Goal: Information Seeking & Learning: Check status

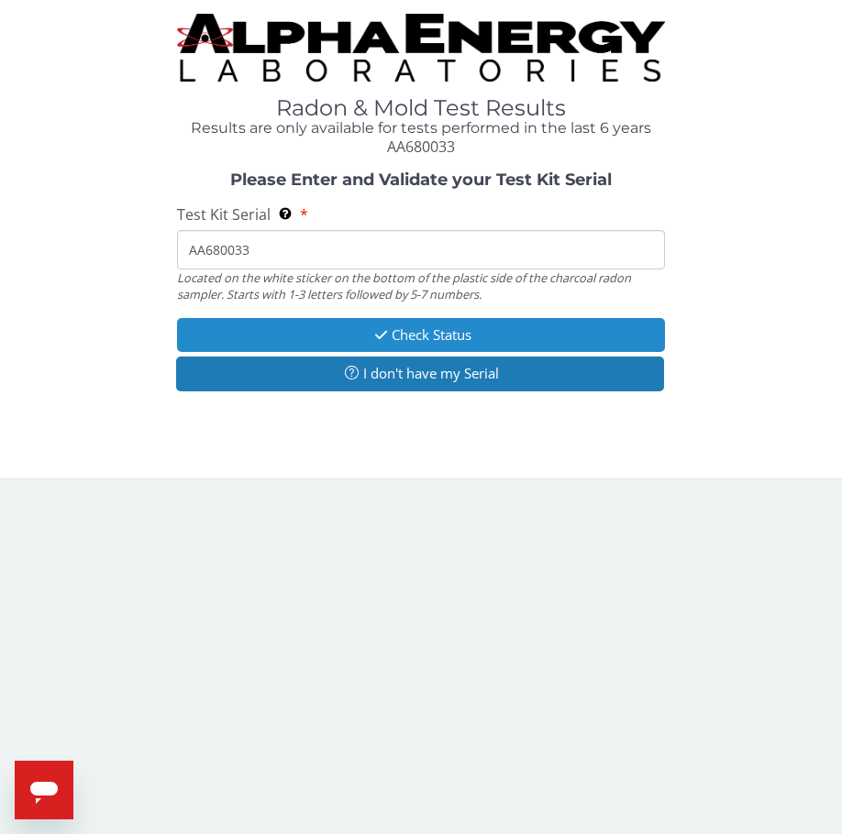
click at [333, 330] on button "Check Status" at bounding box center [421, 335] width 489 height 34
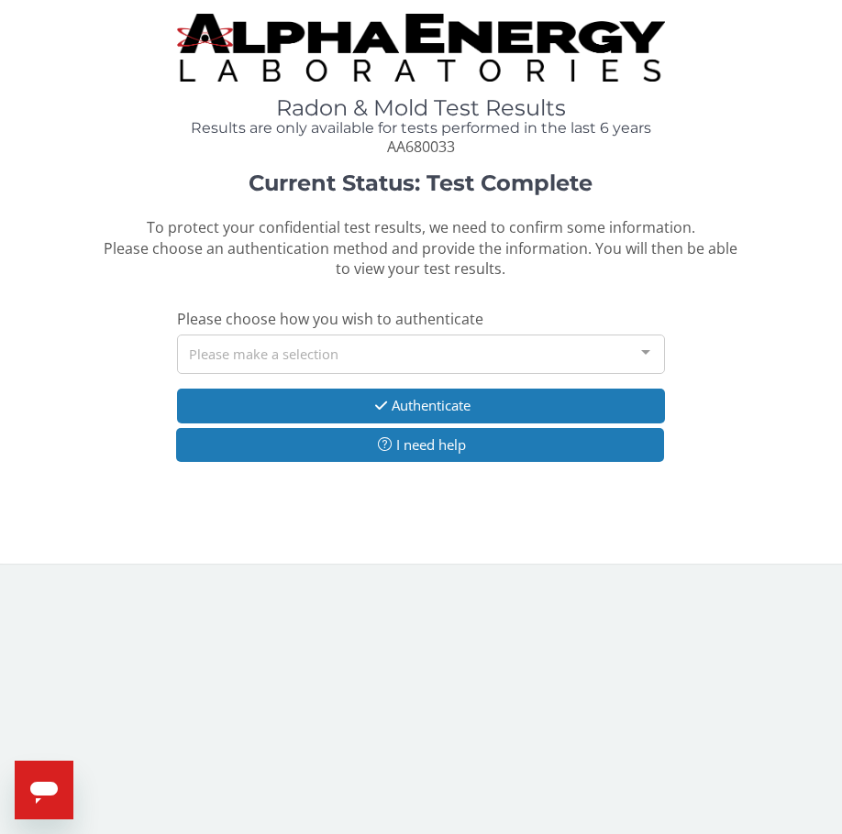
click at [331, 347] on div "Please make a selection" at bounding box center [421, 354] width 489 height 39
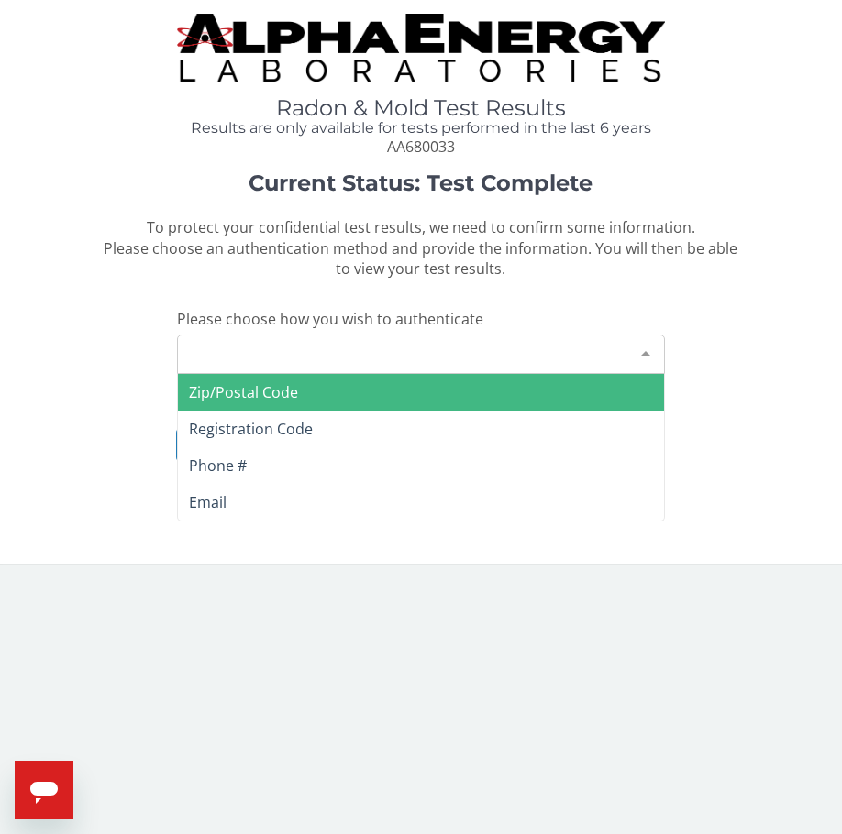
click at [324, 386] on span "Zip/Postal Code" at bounding box center [421, 392] width 487 height 37
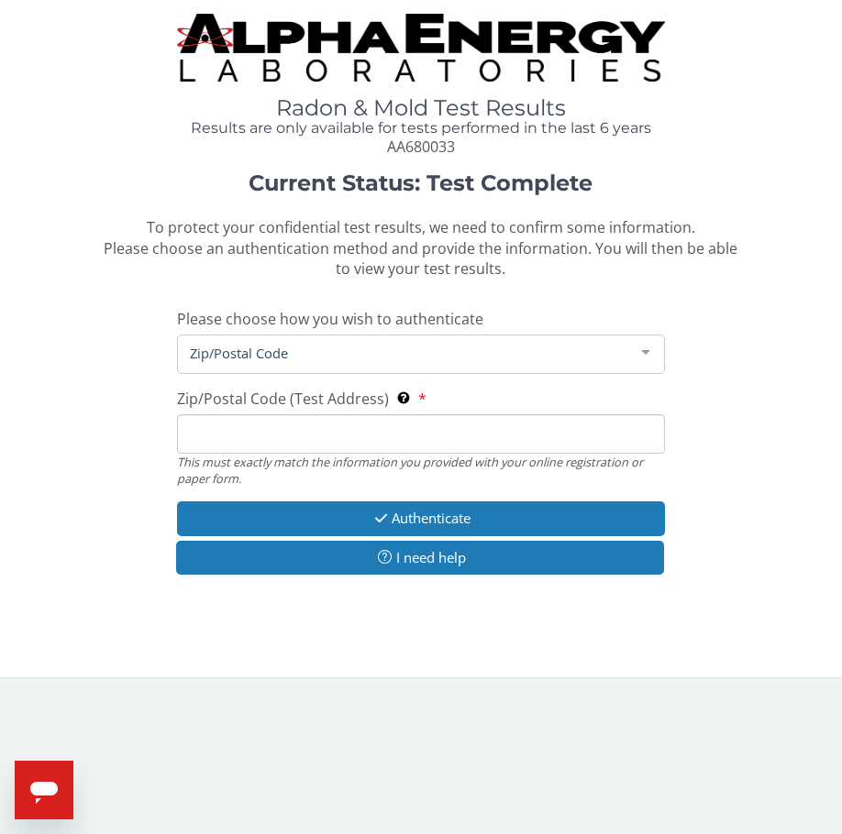
click at [349, 436] on input "Zip/Postal Code (Test Address) This must exactly match the information you prov…" at bounding box center [421, 433] width 489 height 39
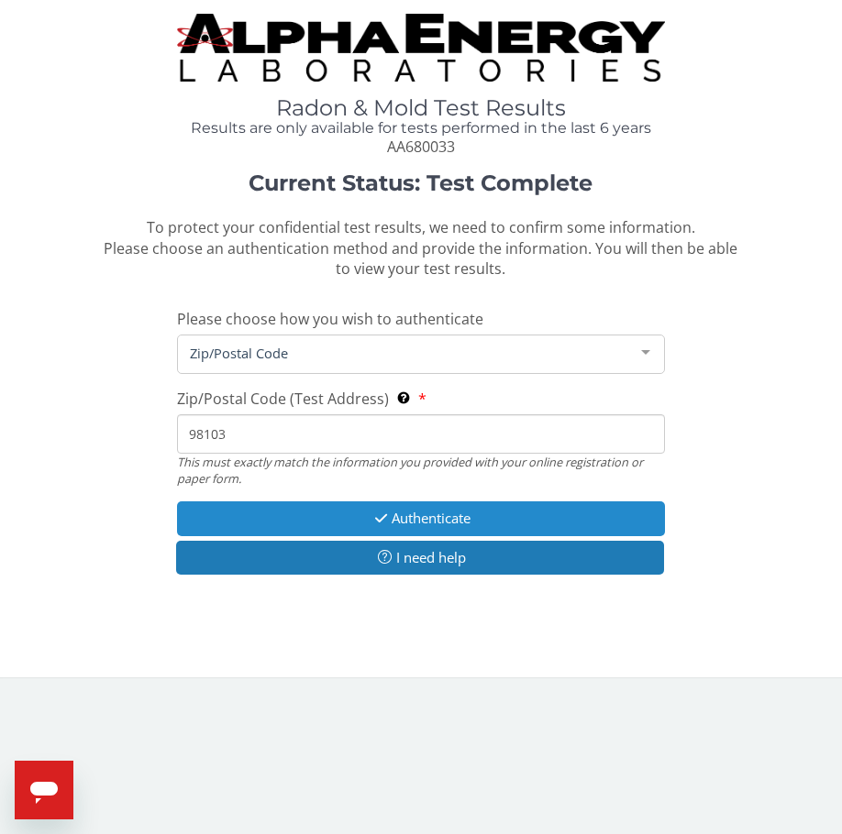
type input "98103"
click at [418, 513] on button "Authenticate" at bounding box center [421, 518] width 489 height 34
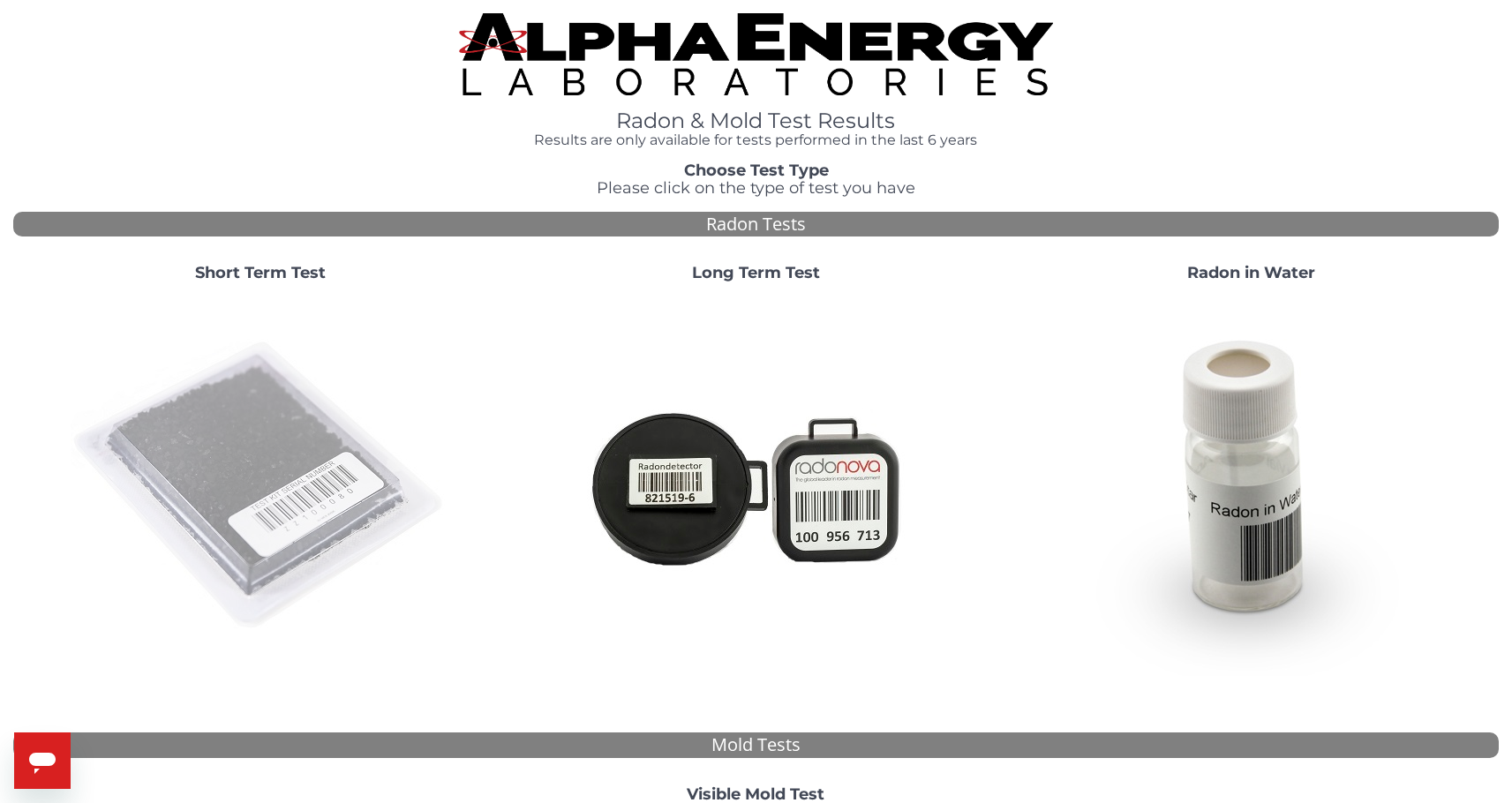
click at [126, 485] on img at bounding box center [260, 486] width 379 height 379
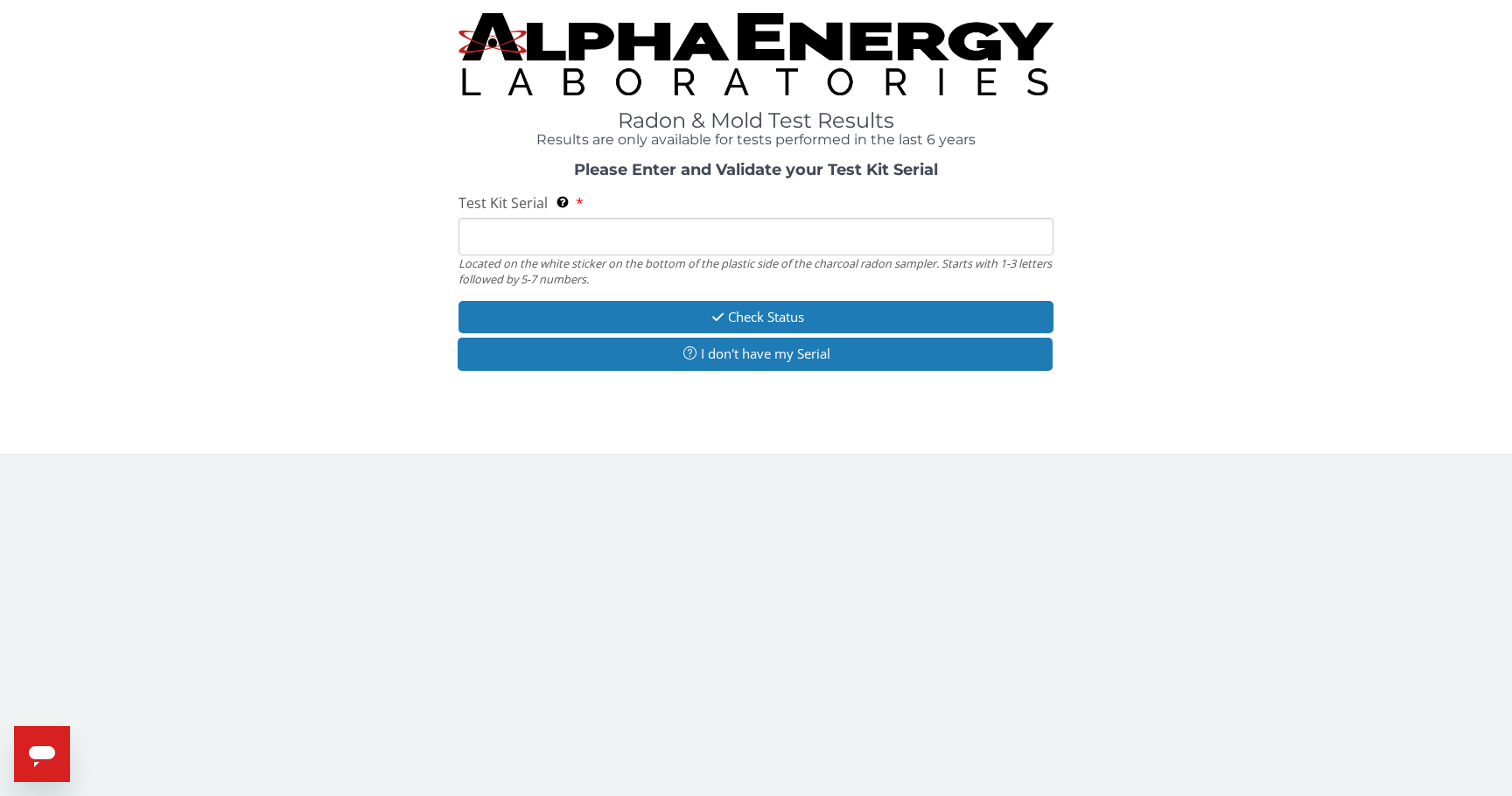
click at [630, 239] on input "Test Kit Serial Located on the white sticker on the bottom of the plastic side …" at bounding box center [755, 236] width 594 height 37
click at [521, 231] on input "Test Kit Serial Located on the white sticker on the bottom of the plastic side …" at bounding box center [755, 236] width 594 height 37
paste input "AA680033"
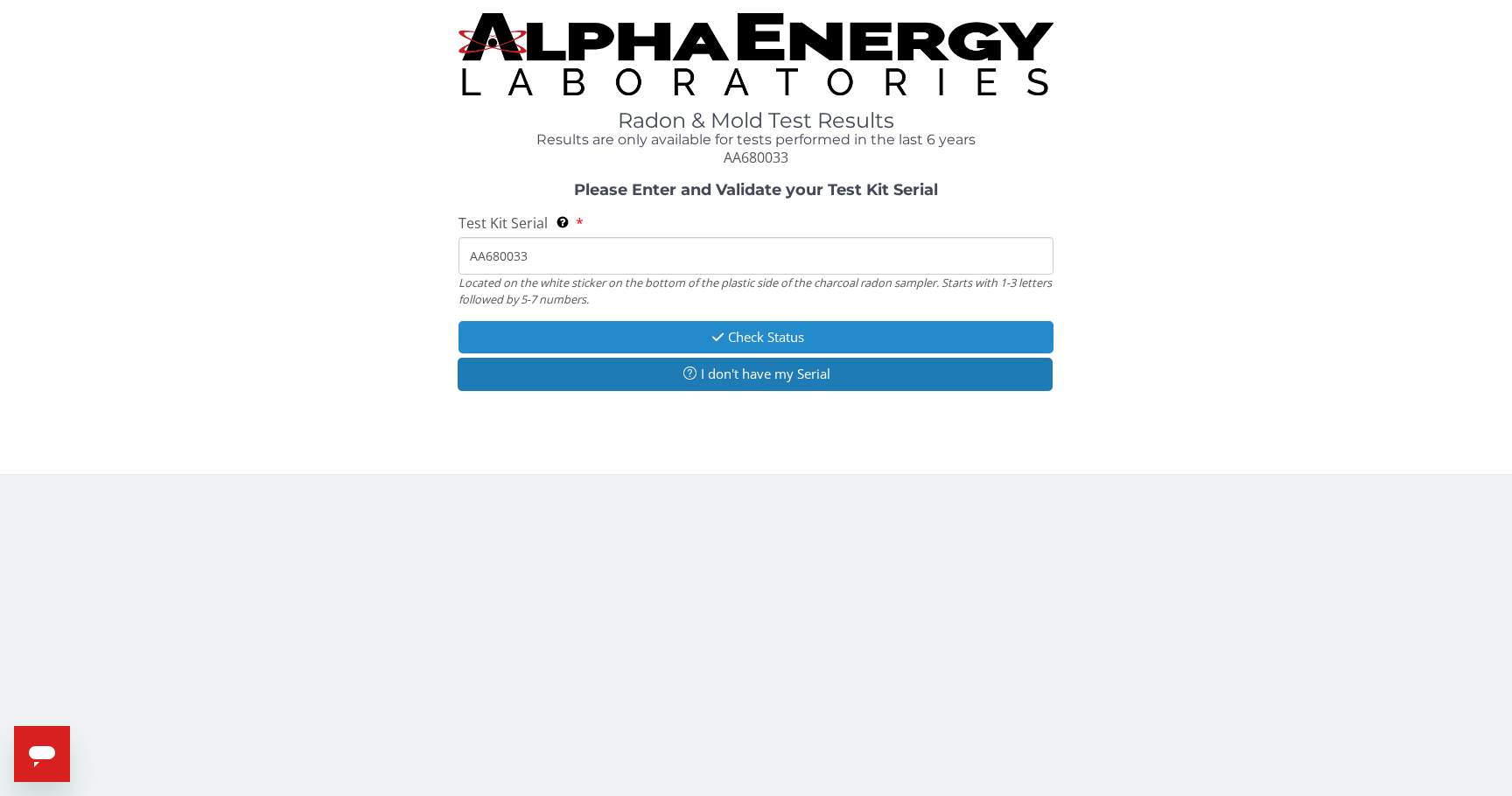
type input "AA680033"
click at [678, 331] on button "Check Status" at bounding box center [755, 337] width 594 height 32
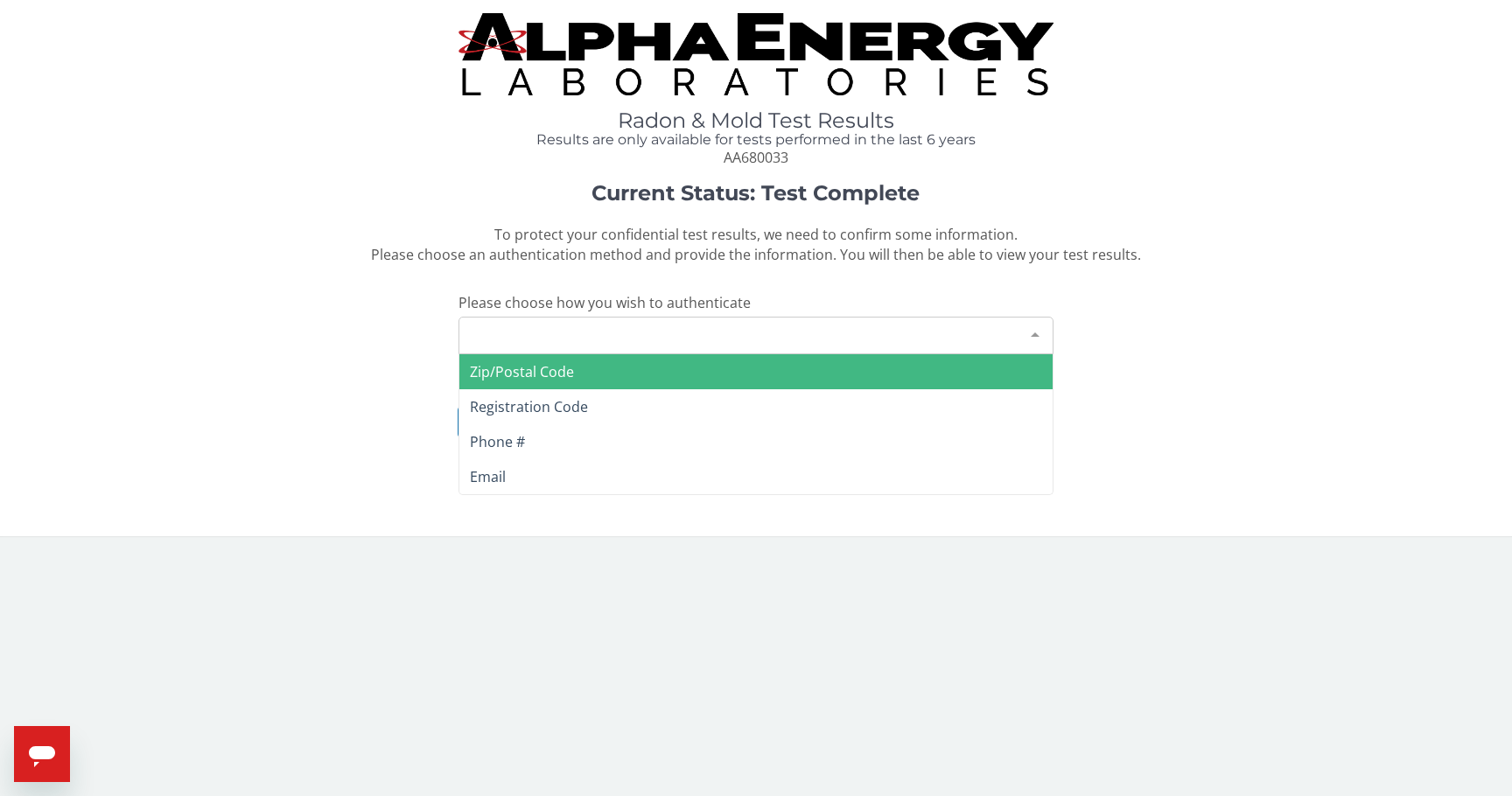
click at [508, 335] on div "Please make a selection" at bounding box center [755, 335] width 594 height 37
click at [523, 367] on span "Zip/Postal Code" at bounding box center [521, 372] width 104 height 19
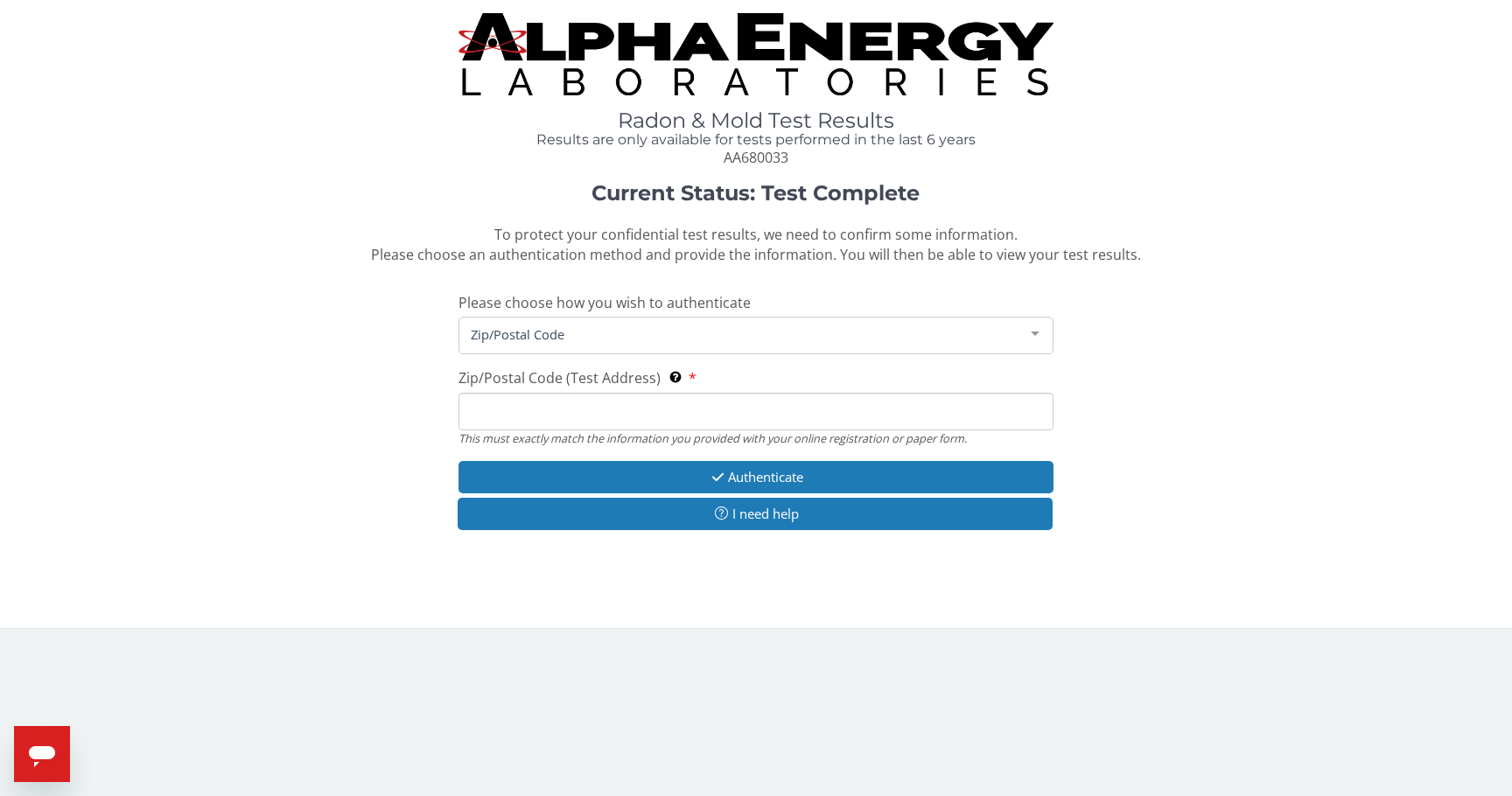
click at [550, 419] on input "Zip/Postal Code (Test Address) This must exactly match the information you prov…" at bounding box center [755, 411] width 594 height 37
type input "98103"
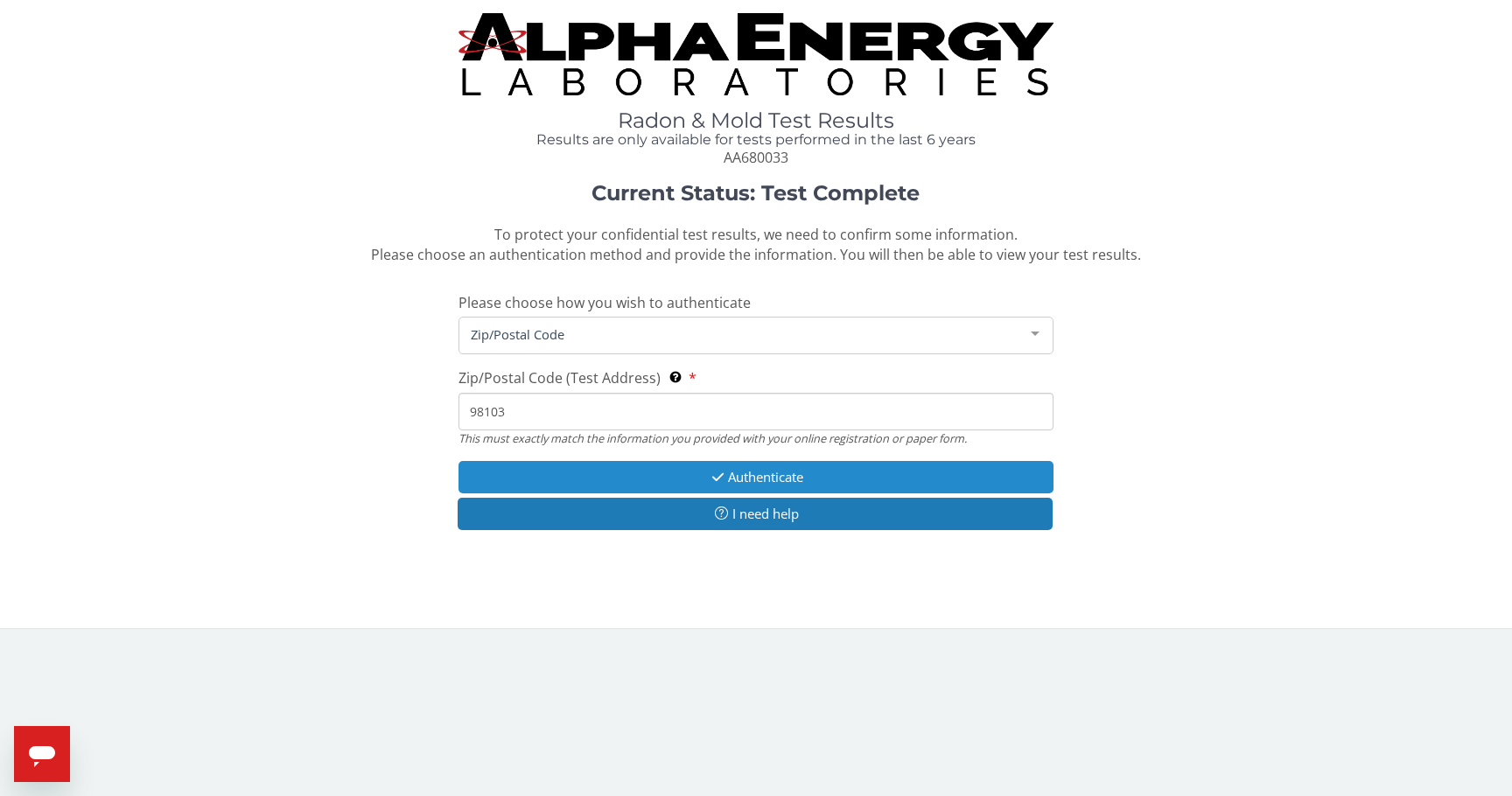
click at [797, 477] on button "Authenticate" at bounding box center [755, 477] width 594 height 32
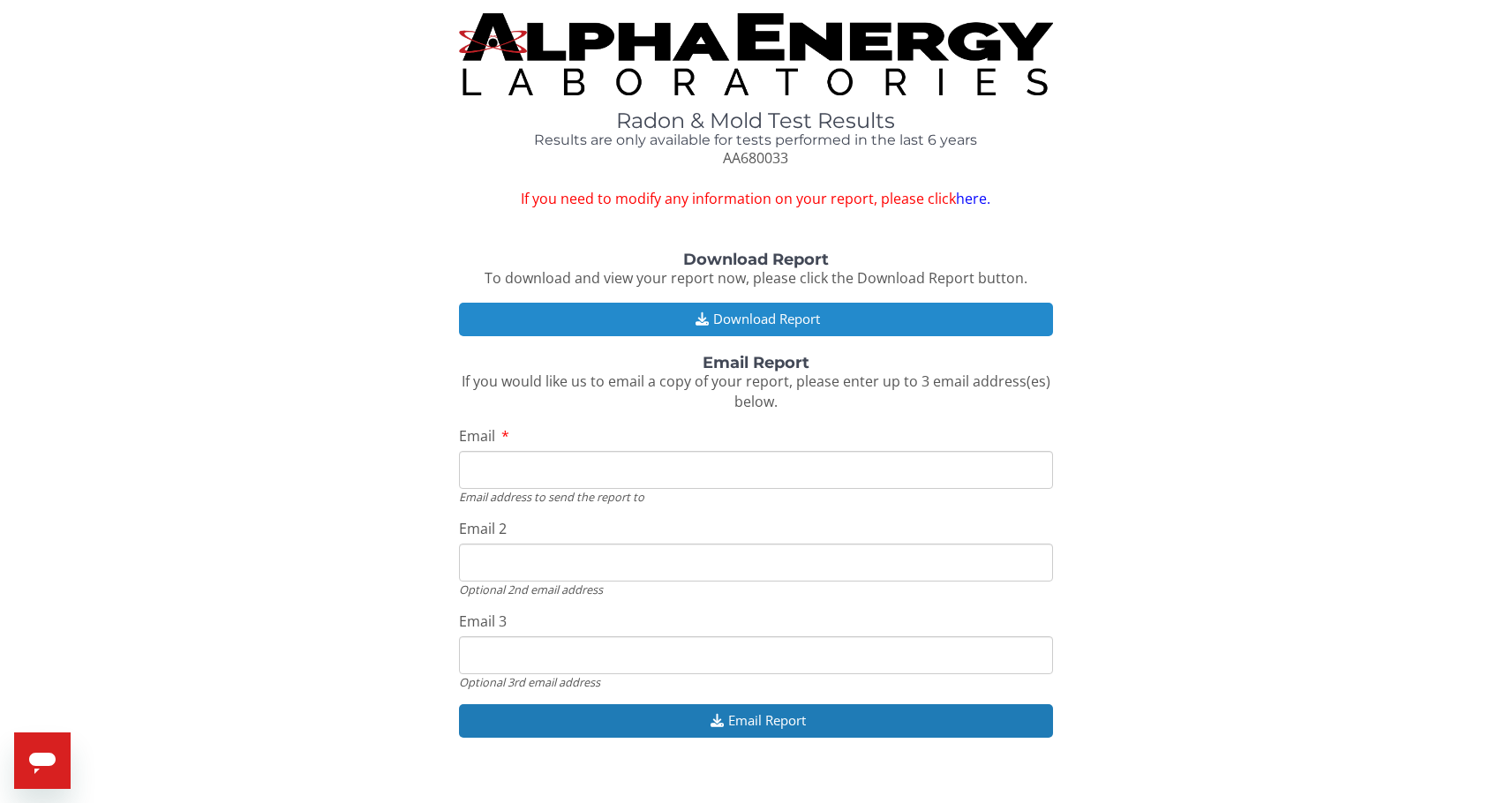
click at [718, 318] on button "Download Report" at bounding box center [756, 319] width 594 height 33
